Goal: Transaction & Acquisition: Purchase product/service

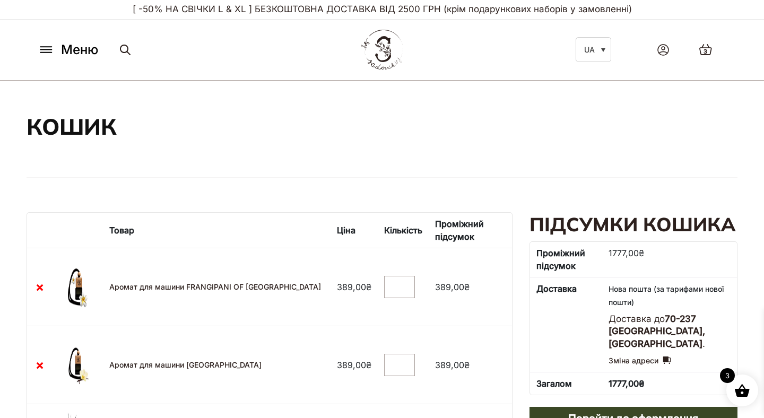
click at [72, 47] on span "Меню" at bounding box center [79, 49] width 37 height 19
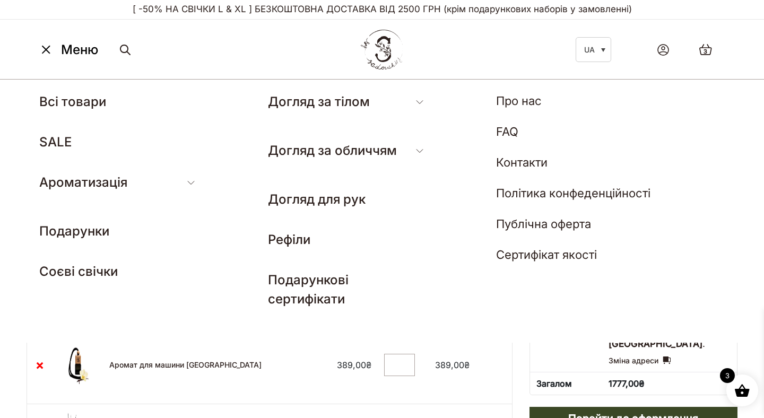
click at [49, 50] on icon at bounding box center [45, 50] width 11 height 0
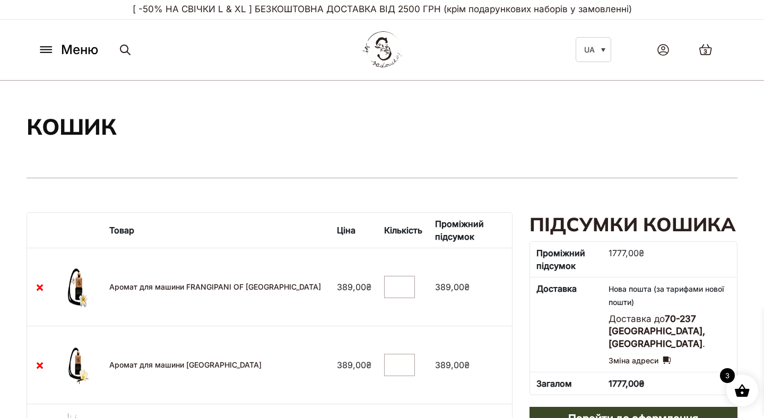
click at [393, 52] on img at bounding box center [382, 50] width 46 height 45
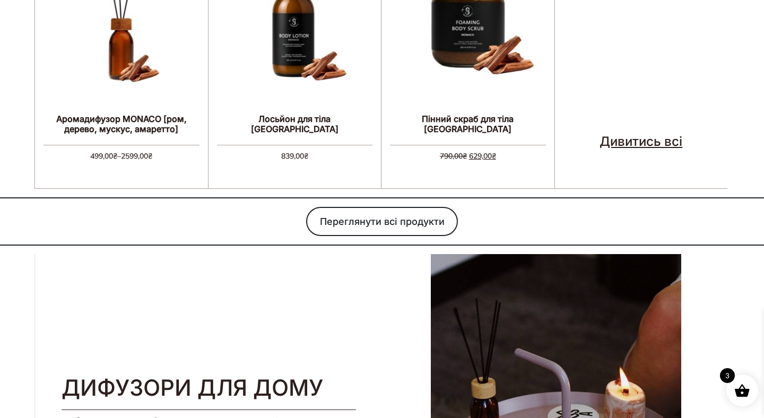
scroll to position [723, 0]
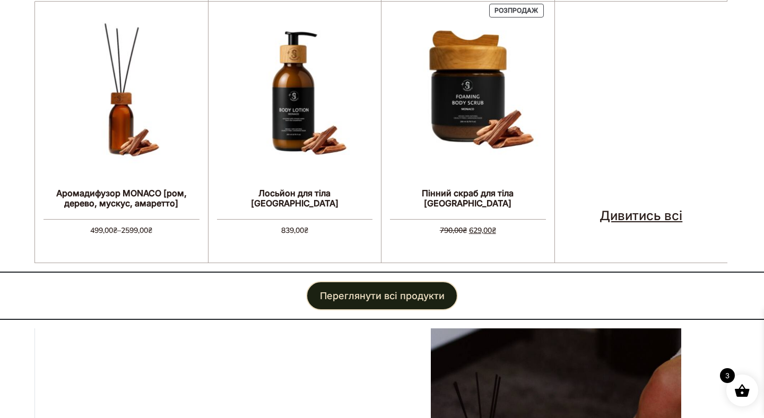
click at [379, 301] on link "Переглянути всі продукти" at bounding box center [382, 295] width 152 height 29
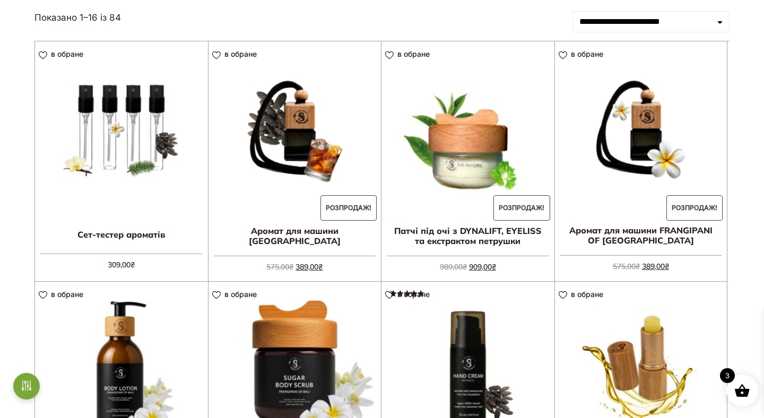
scroll to position [123, 0]
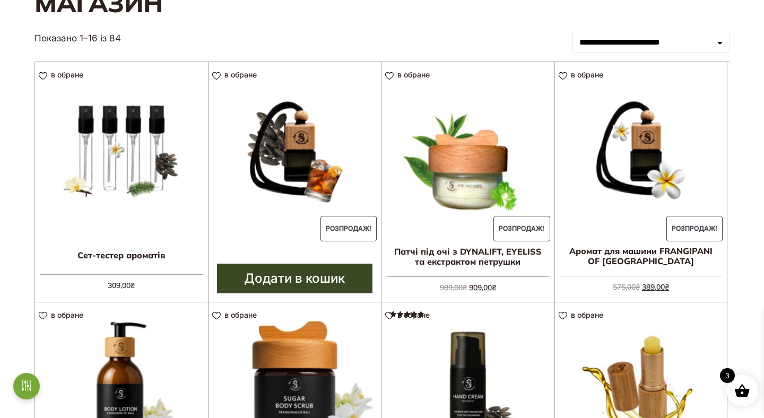
click at [287, 132] on img at bounding box center [295, 148] width 173 height 173
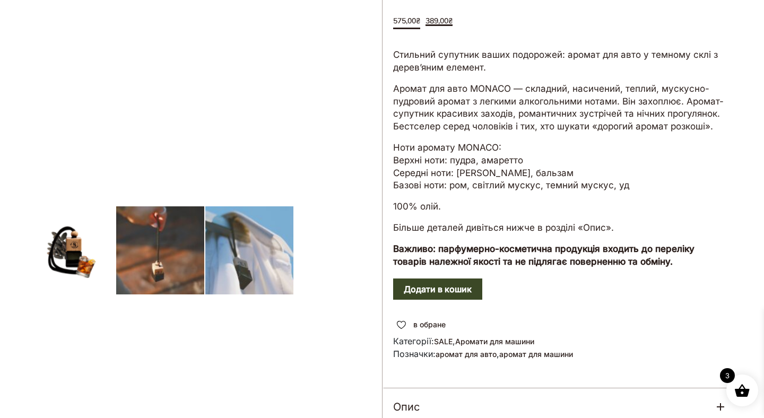
scroll to position [204, 0]
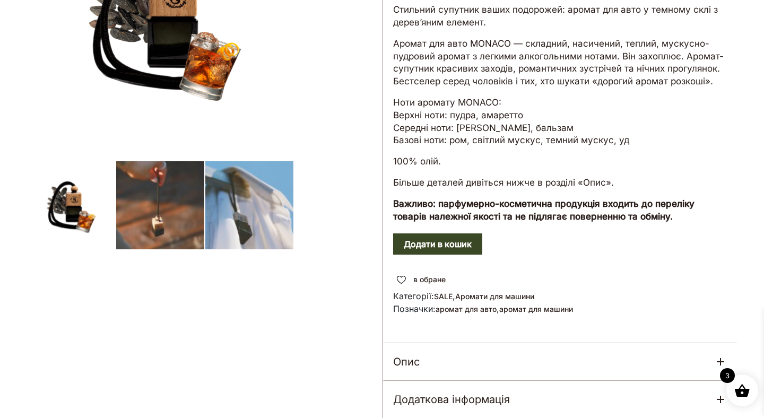
click at [456, 233] on button "Додати в кошик" at bounding box center [437, 243] width 89 height 21
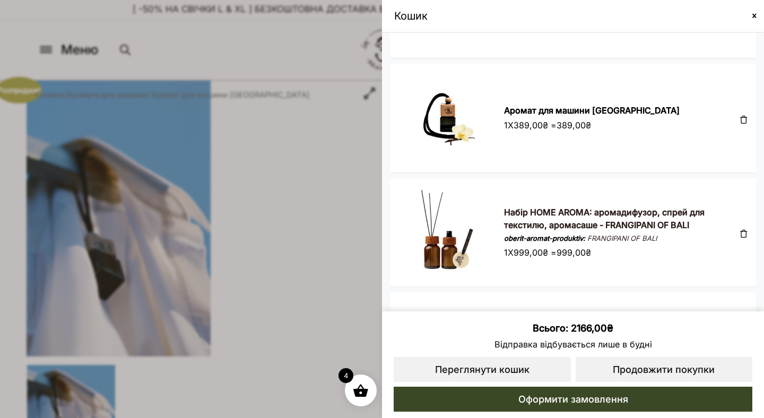
scroll to position [166, 0]
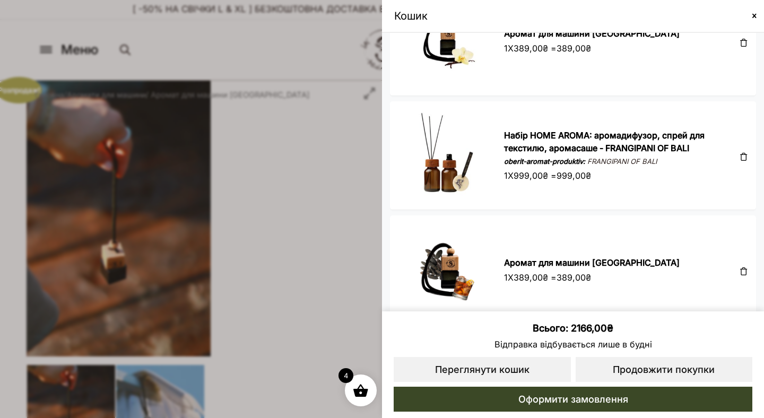
click at [740, 154] on span at bounding box center [744, 156] width 8 height 8
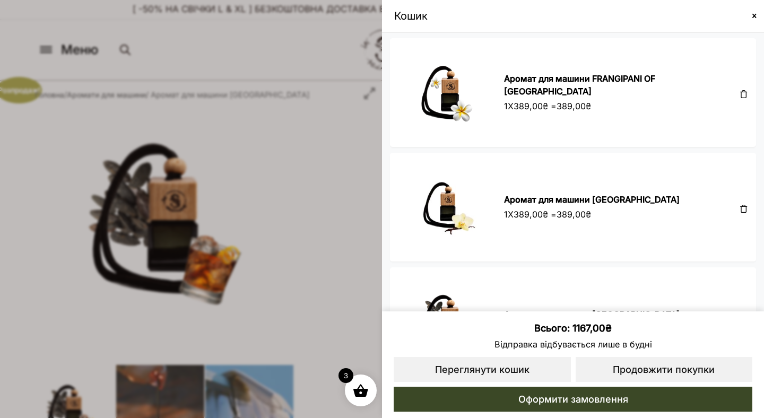
click at [740, 96] on span at bounding box center [744, 94] width 8 height 8
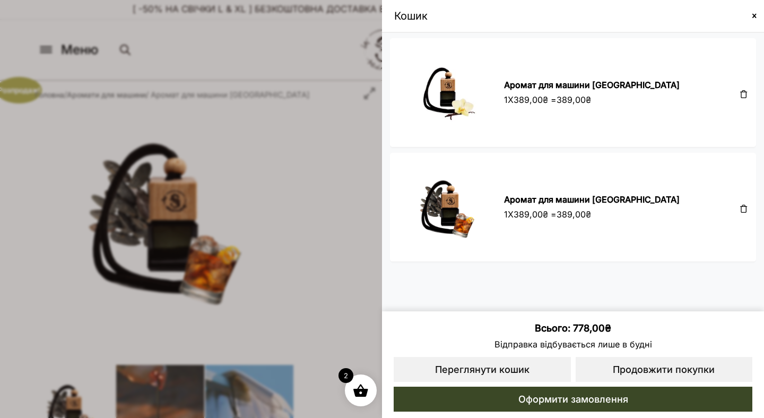
click at [737, 94] on div at bounding box center [741, 93] width 14 height 28
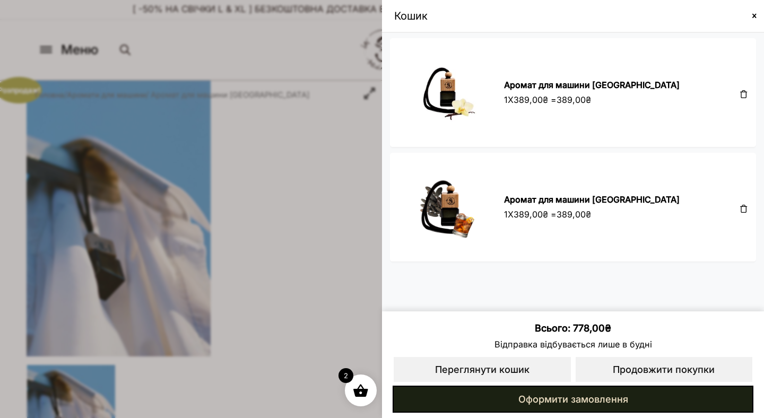
click at [600, 402] on link "Оформити замовлення" at bounding box center [573, 399] width 361 height 27
